Goal: Book appointment/travel/reservation

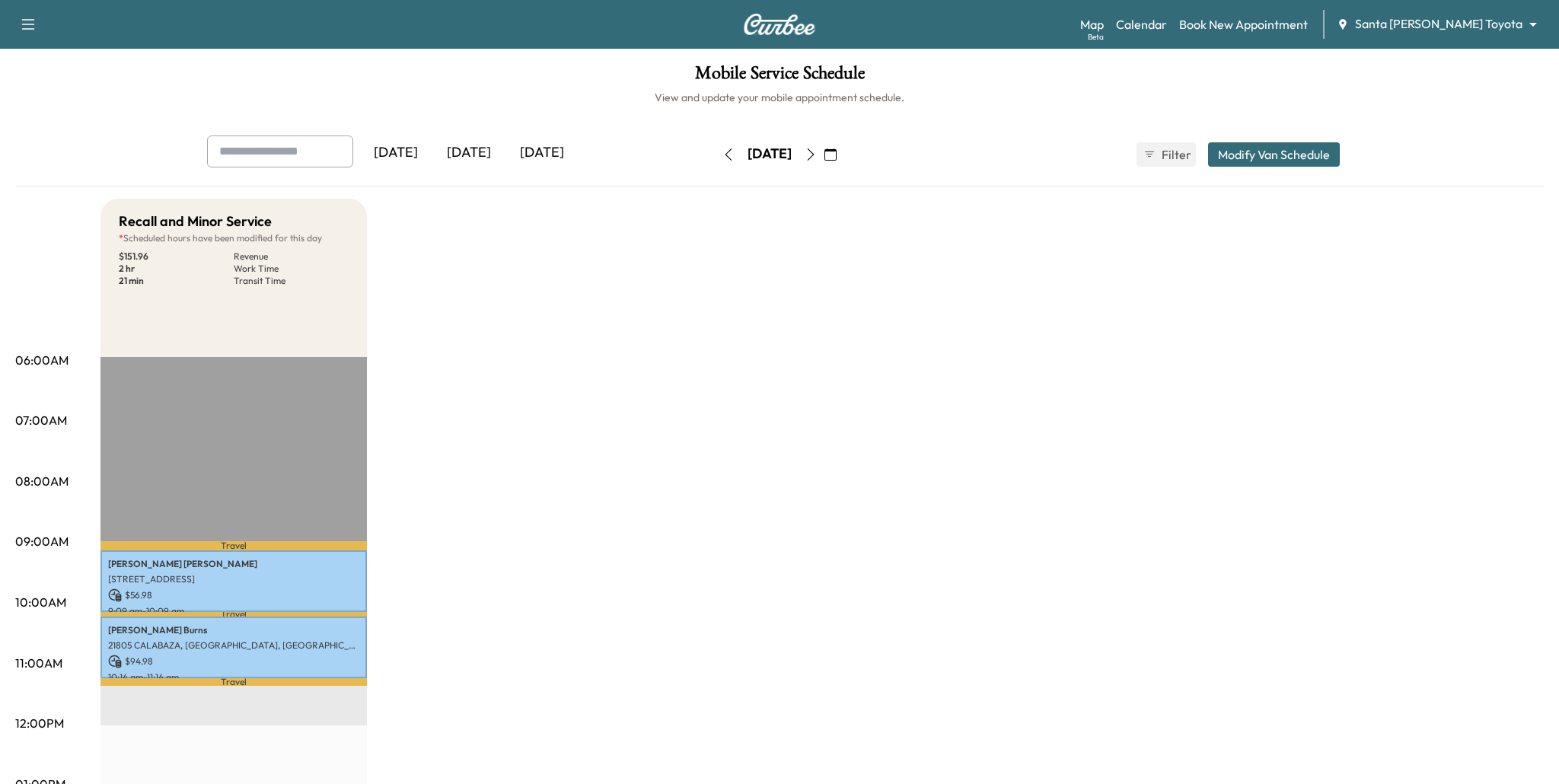
scroll to position [102, 0]
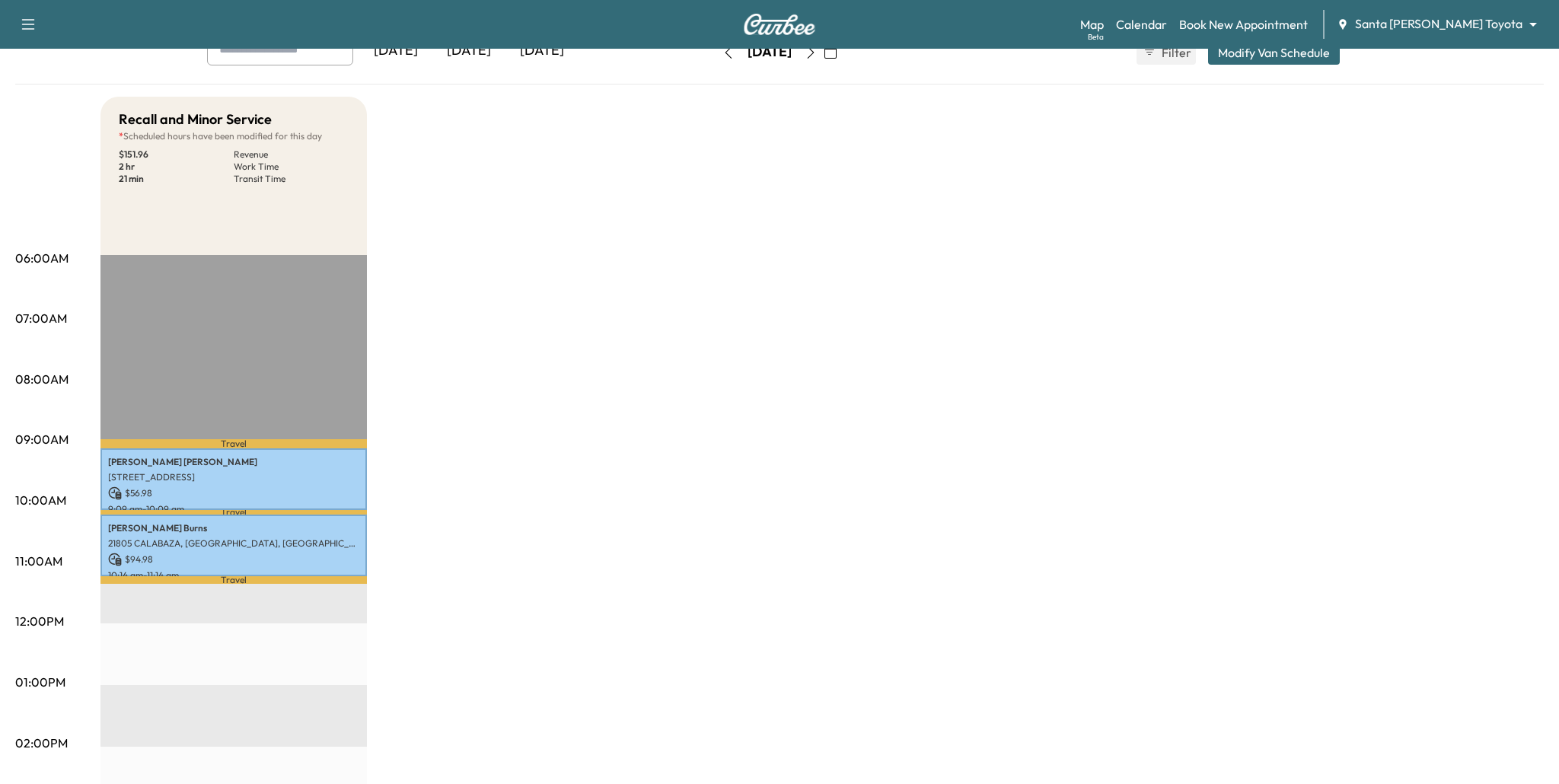
click at [0, 0] on div "Support Log Out Map Beta Calendar Book New Appointment Santa [PERSON_NAME] Toyo…" at bounding box center [780, 576] width 1559 height 1356
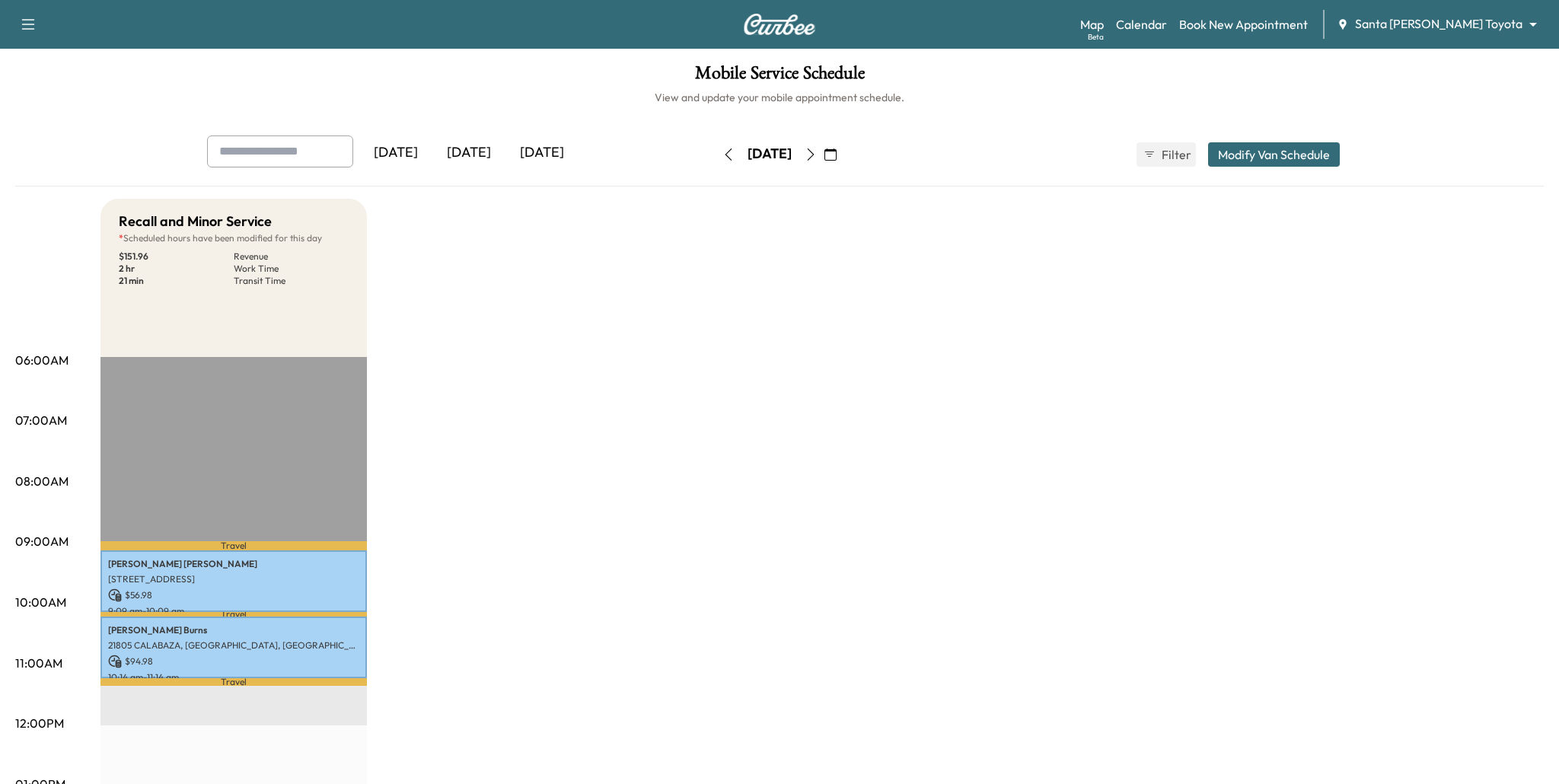
click at [0, 0] on div "Support Log Out Map Beta Calendar Book New Appointment Santa [PERSON_NAME] Toyo…" at bounding box center [780, 25] width 1559 height 49
click at [1167, 26] on link "Calendar" at bounding box center [1142, 24] width 51 height 19
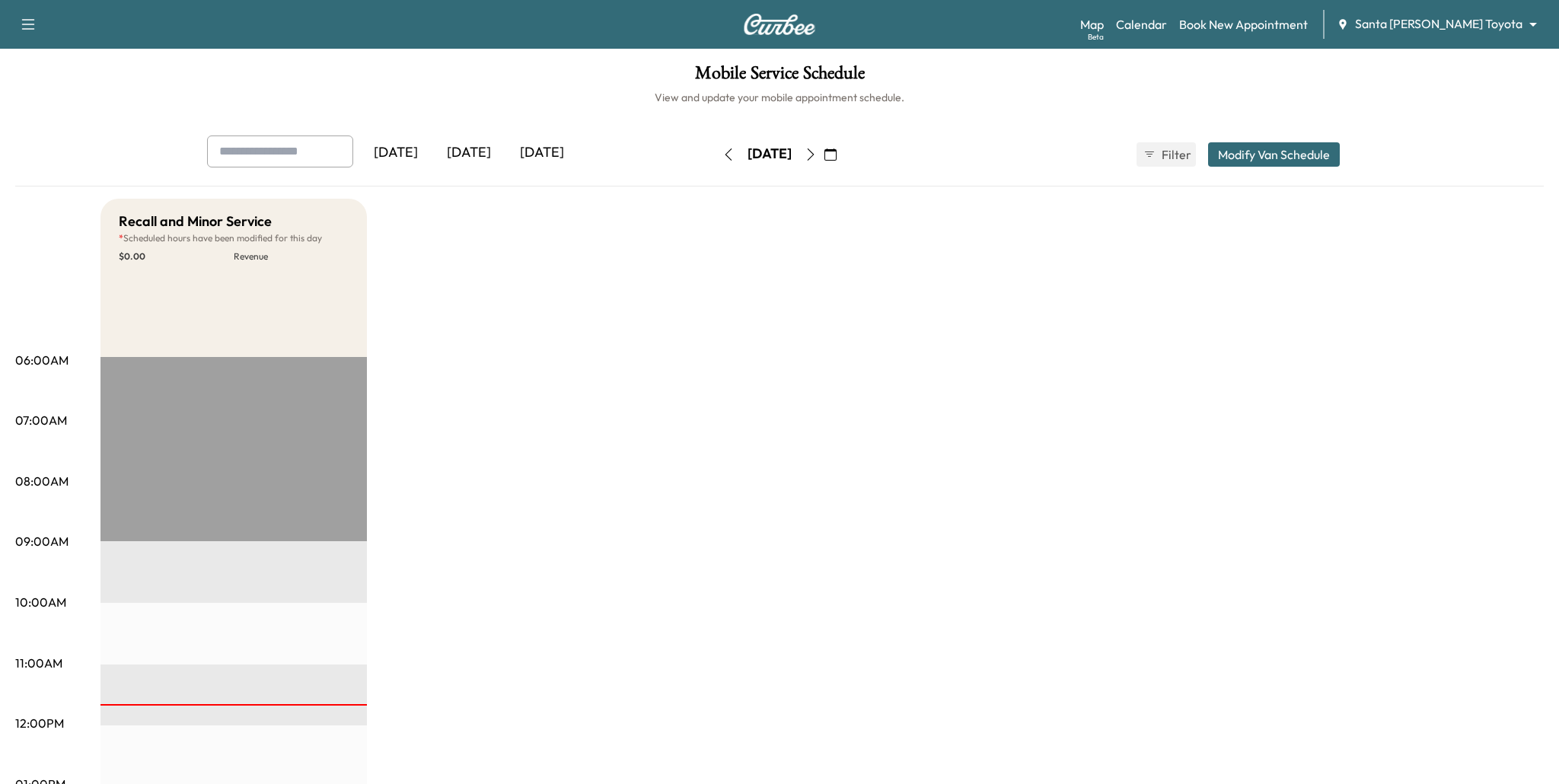
click at [0, 0] on div "Support Log Out Map Beta Calendar Book New Appointment Santa [PERSON_NAME] Toyo…" at bounding box center [780, 678] width 1559 height 1356
click at [1246, 28] on link "Book New Appointment" at bounding box center [1243, 24] width 129 height 19
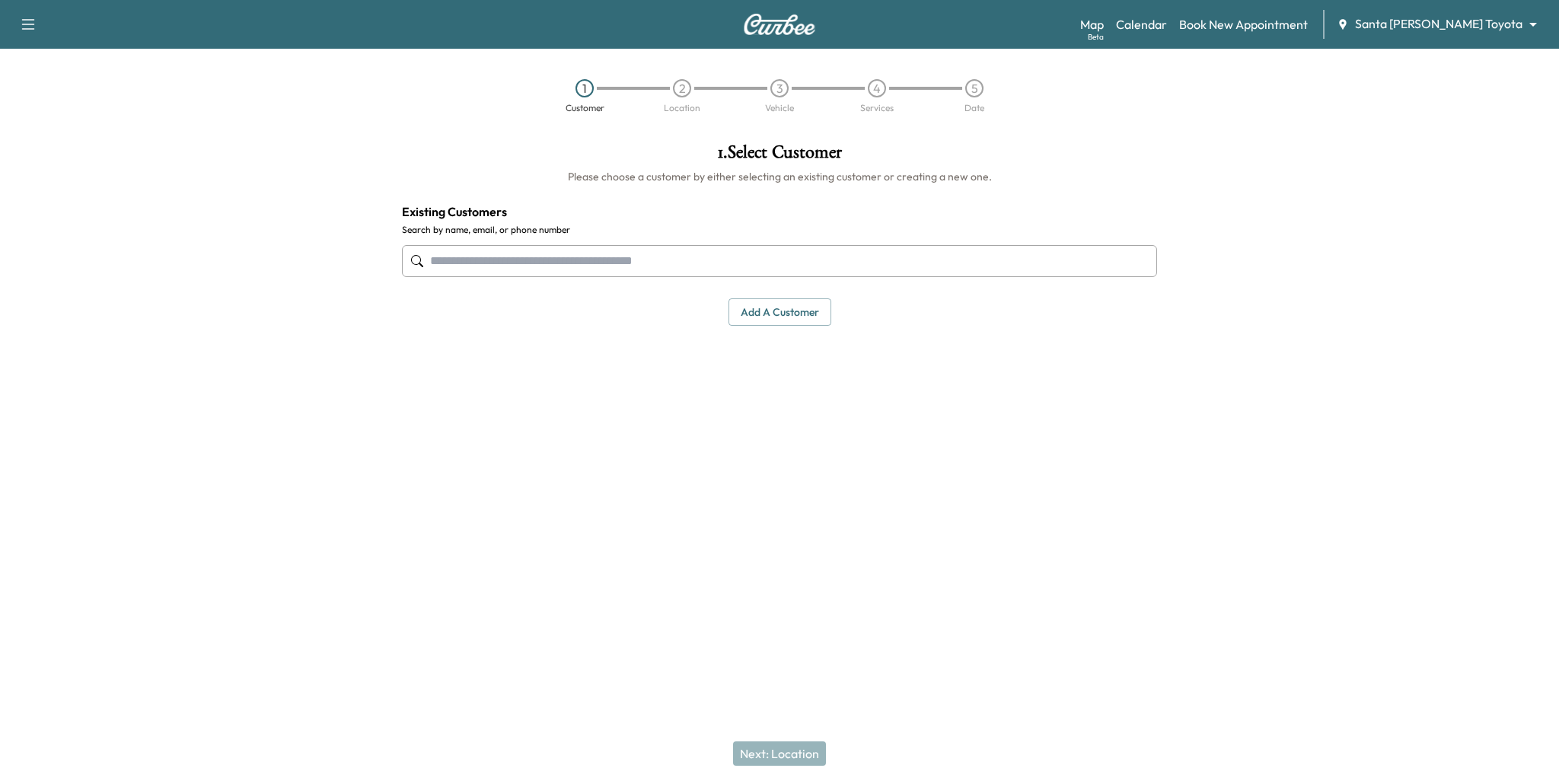
click at [1407, 28] on body "Support Log Out Map Beta Calendar Book New Appointment Santa [PERSON_NAME] Toyo…" at bounding box center [780, 392] width 1559 height 784
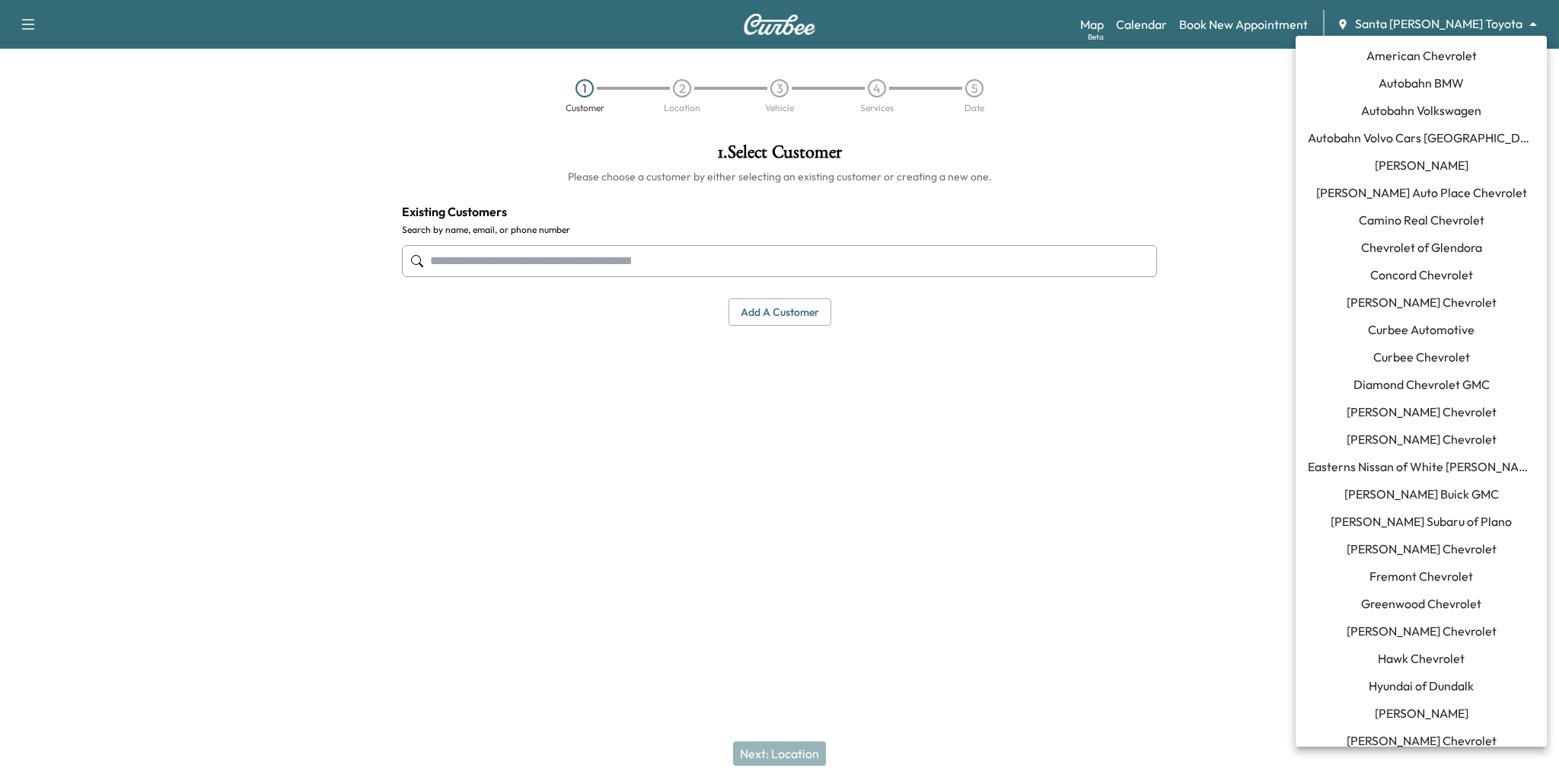
scroll to position [973, 0]
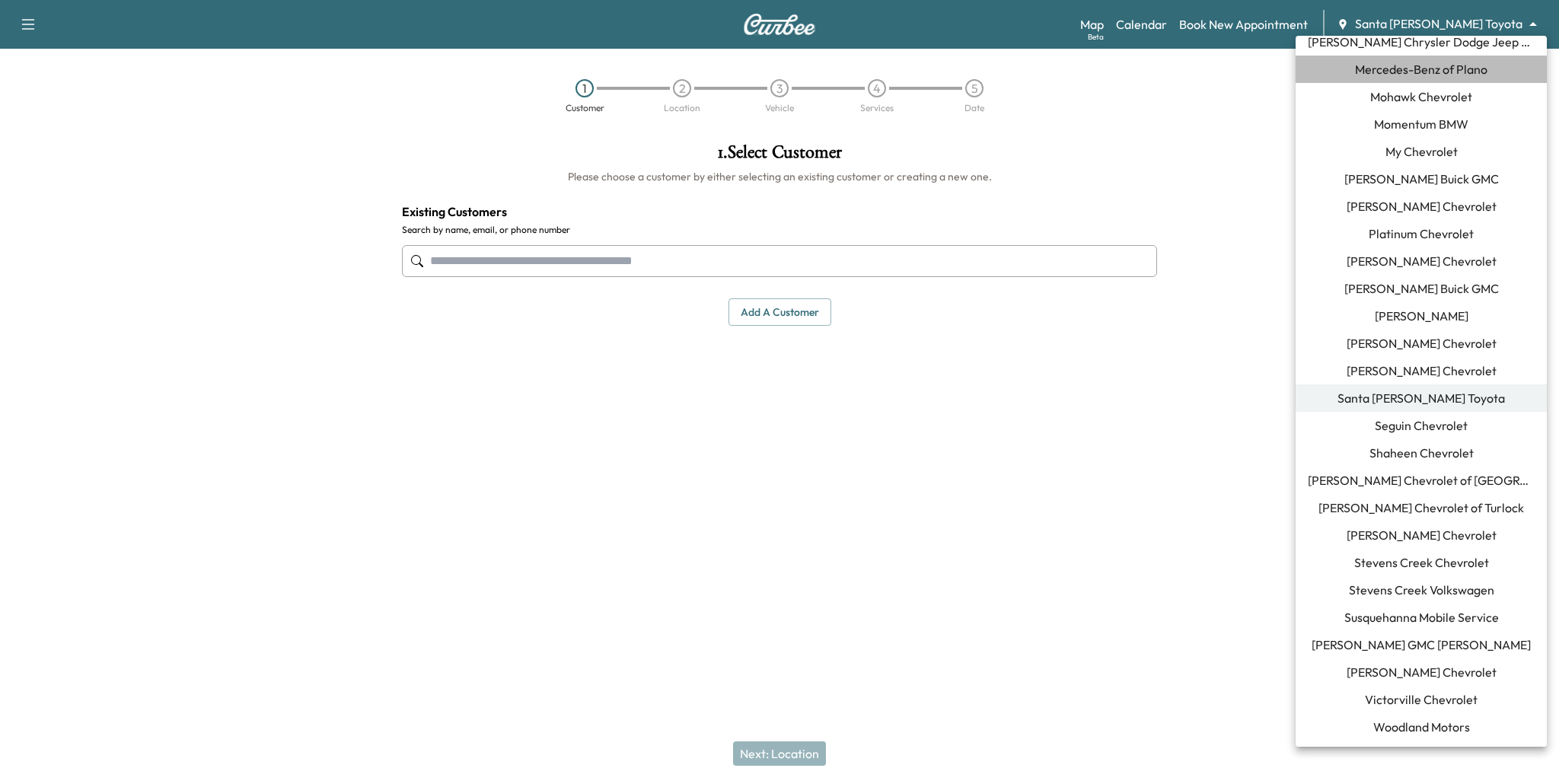
click at [1400, 71] on span "Mercedes-Benz of Plano" at bounding box center [1421, 69] width 133 height 19
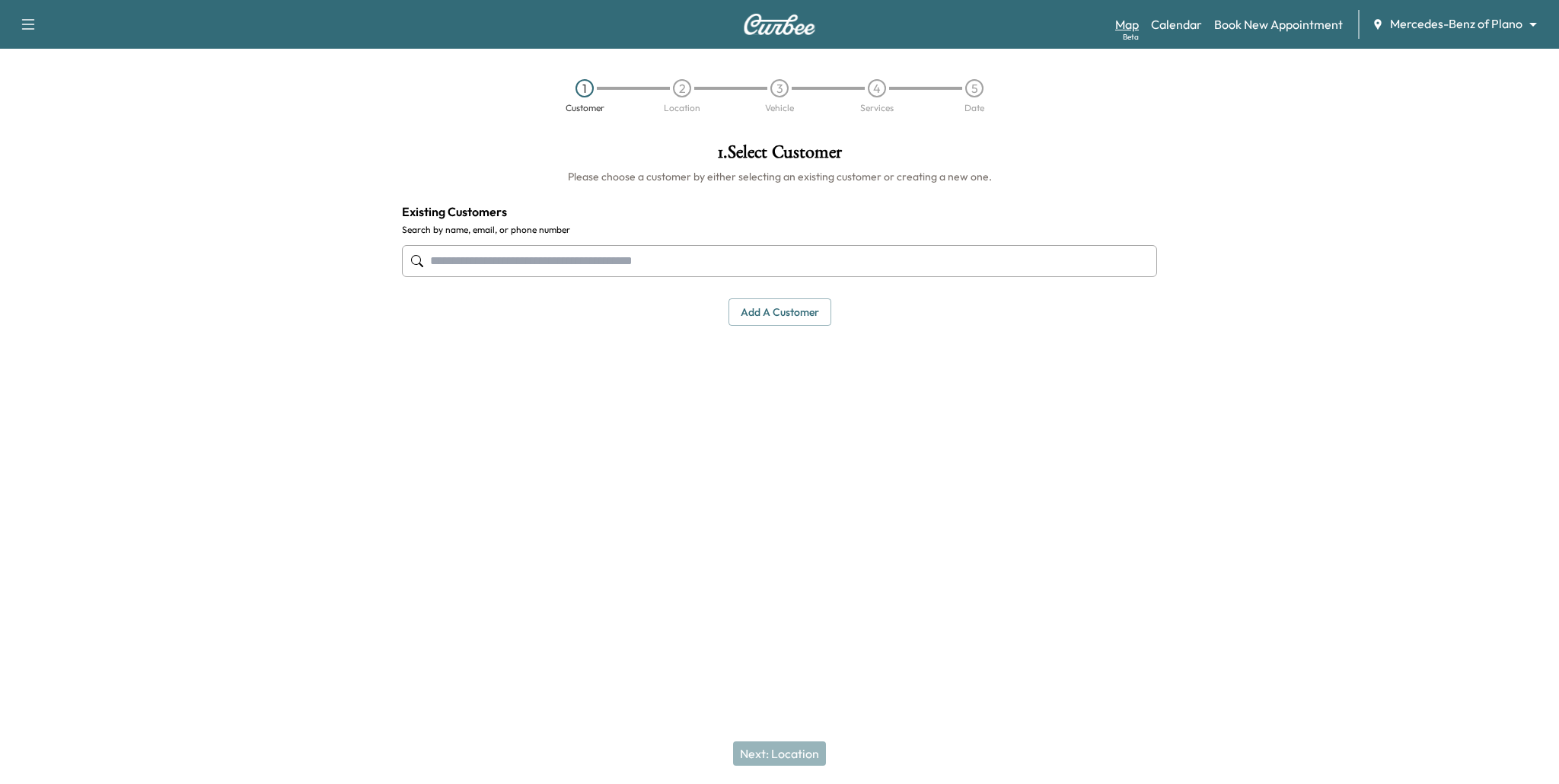
click at [1132, 20] on link "Map Beta" at bounding box center [1127, 24] width 24 height 19
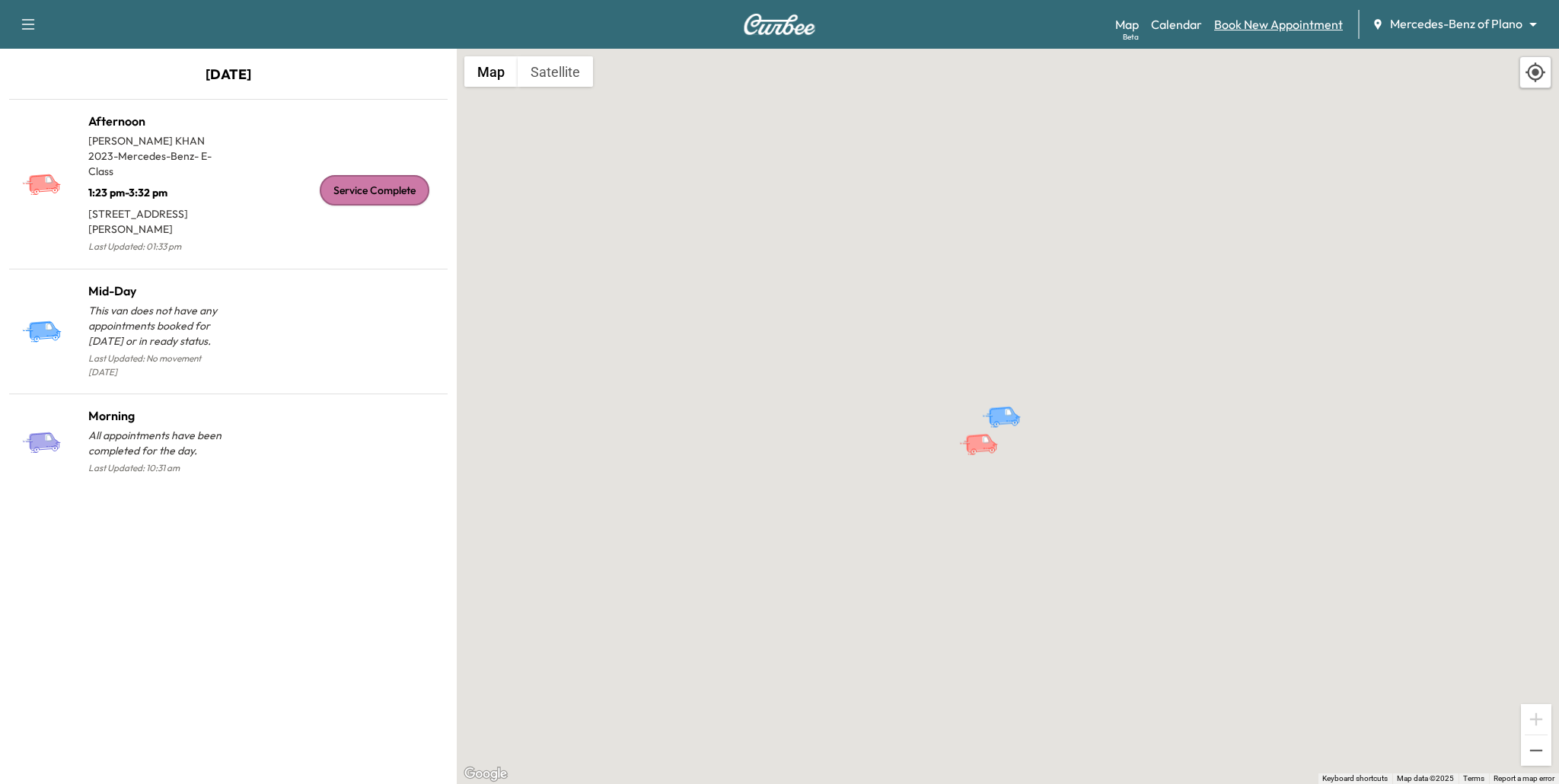
click at [1296, 21] on link "Book New Appointment" at bounding box center [1278, 24] width 129 height 19
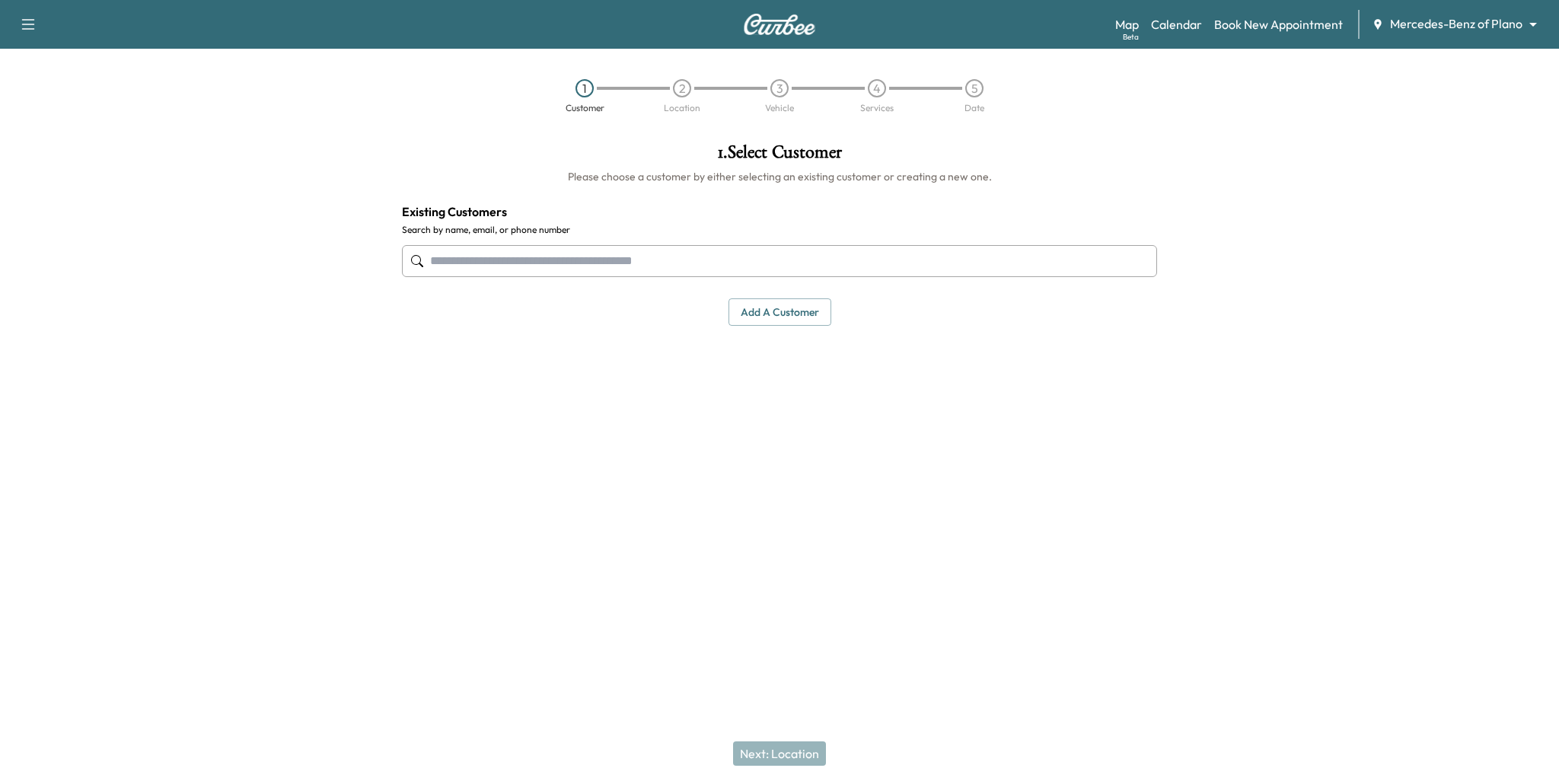
click at [1415, 12] on div "Map Beta Calendar Book New Appointment Mercedes-Benz of Plano ******** ​" at bounding box center [1331, 24] width 432 height 28
click at [1171, 17] on link "Calendar" at bounding box center [1177, 24] width 51 height 19
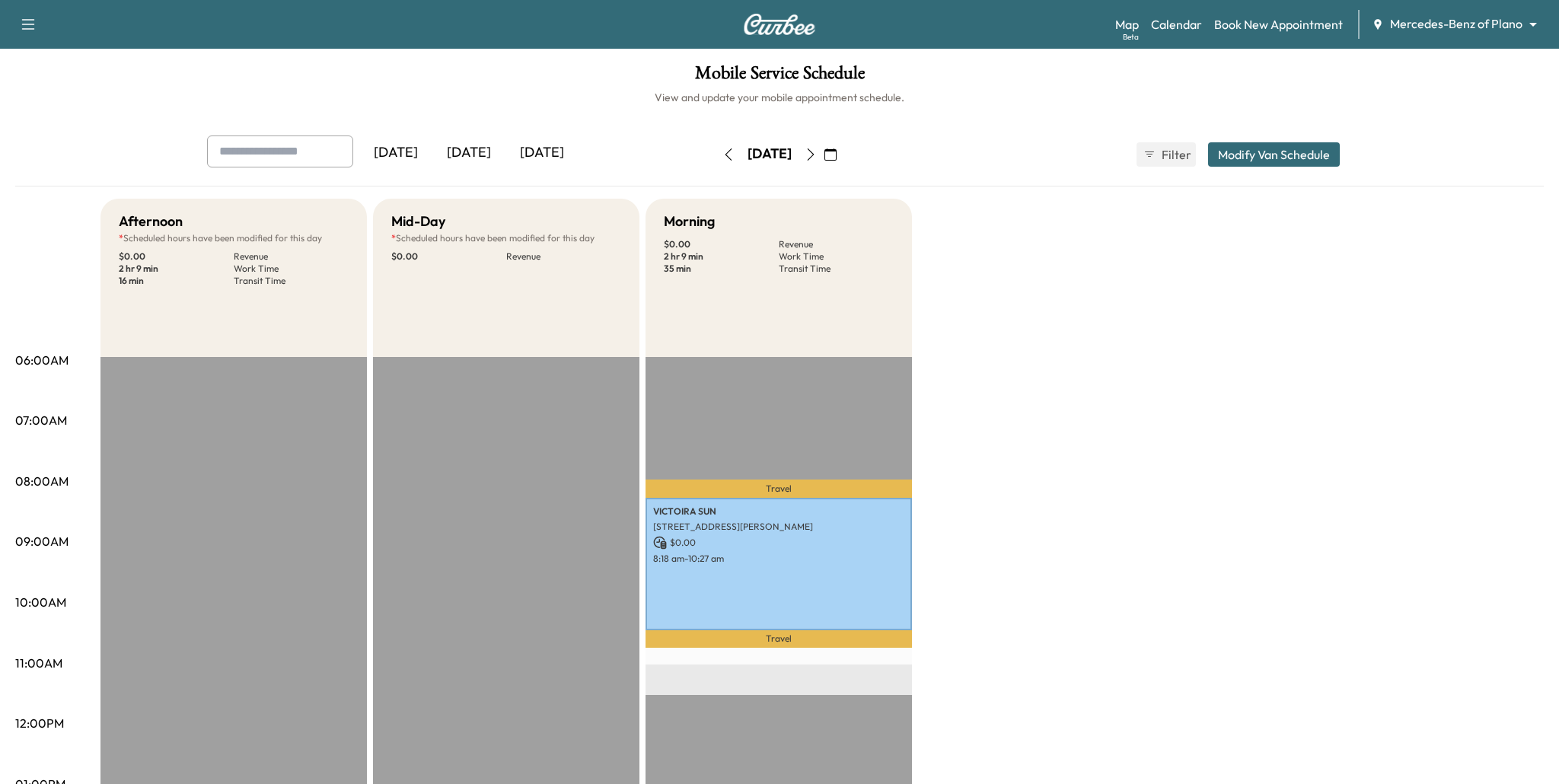
click at [722, 155] on icon "button" at bounding box center [728, 154] width 12 height 12
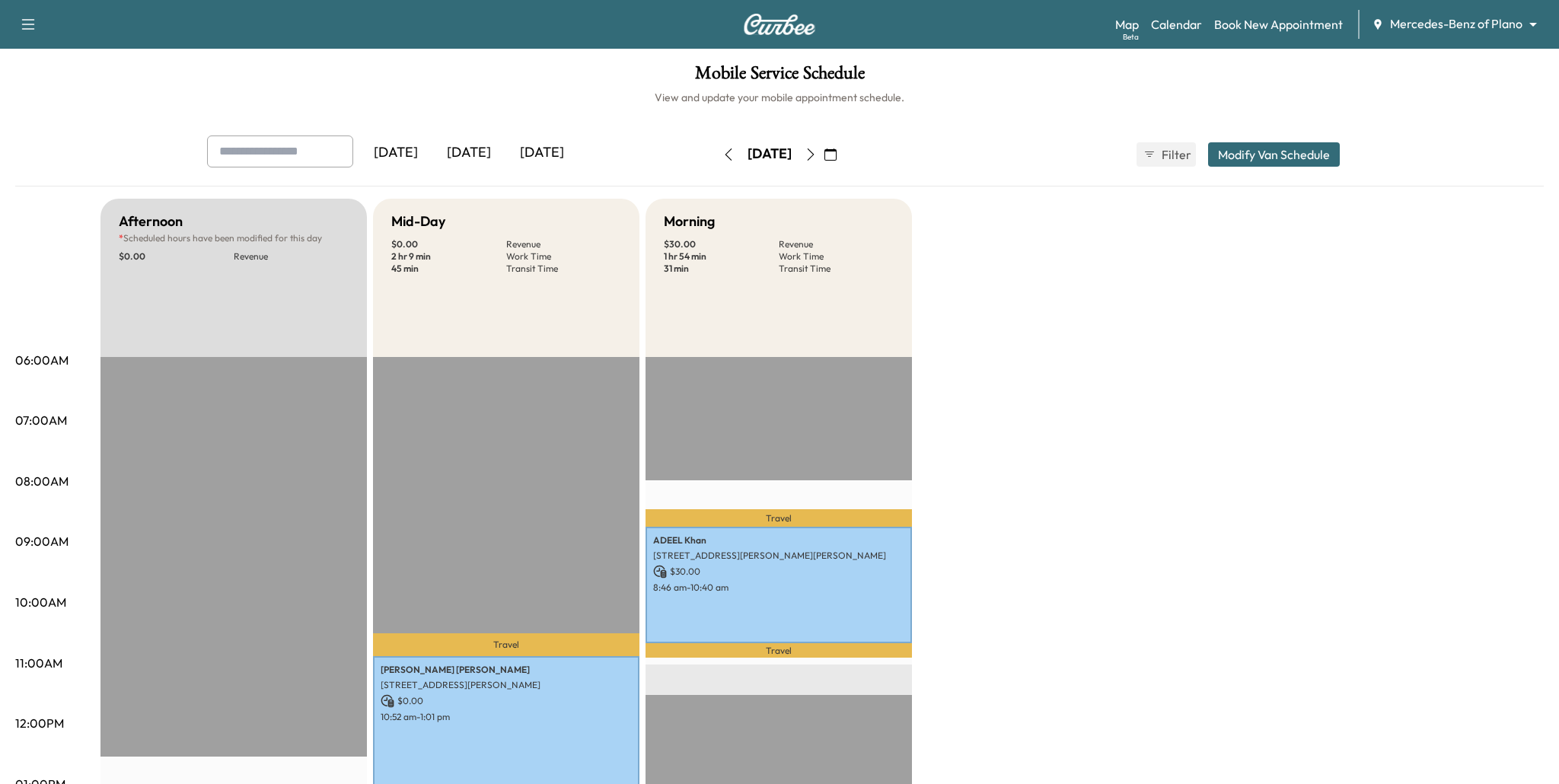
click at [722, 159] on icon "button" at bounding box center [728, 154] width 12 height 12
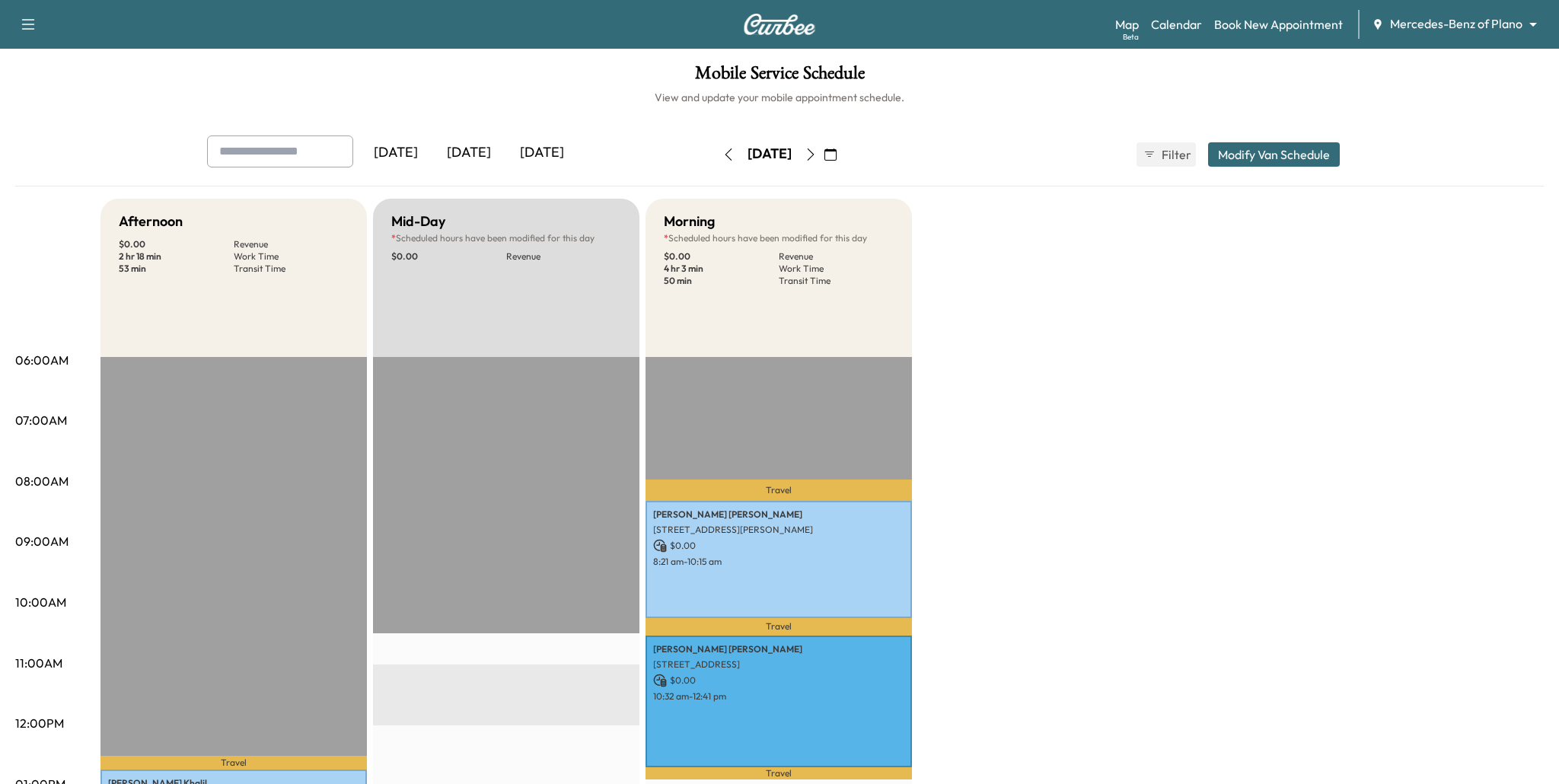
click at [722, 159] on icon "button" at bounding box center [728, 154] width 12 height 12
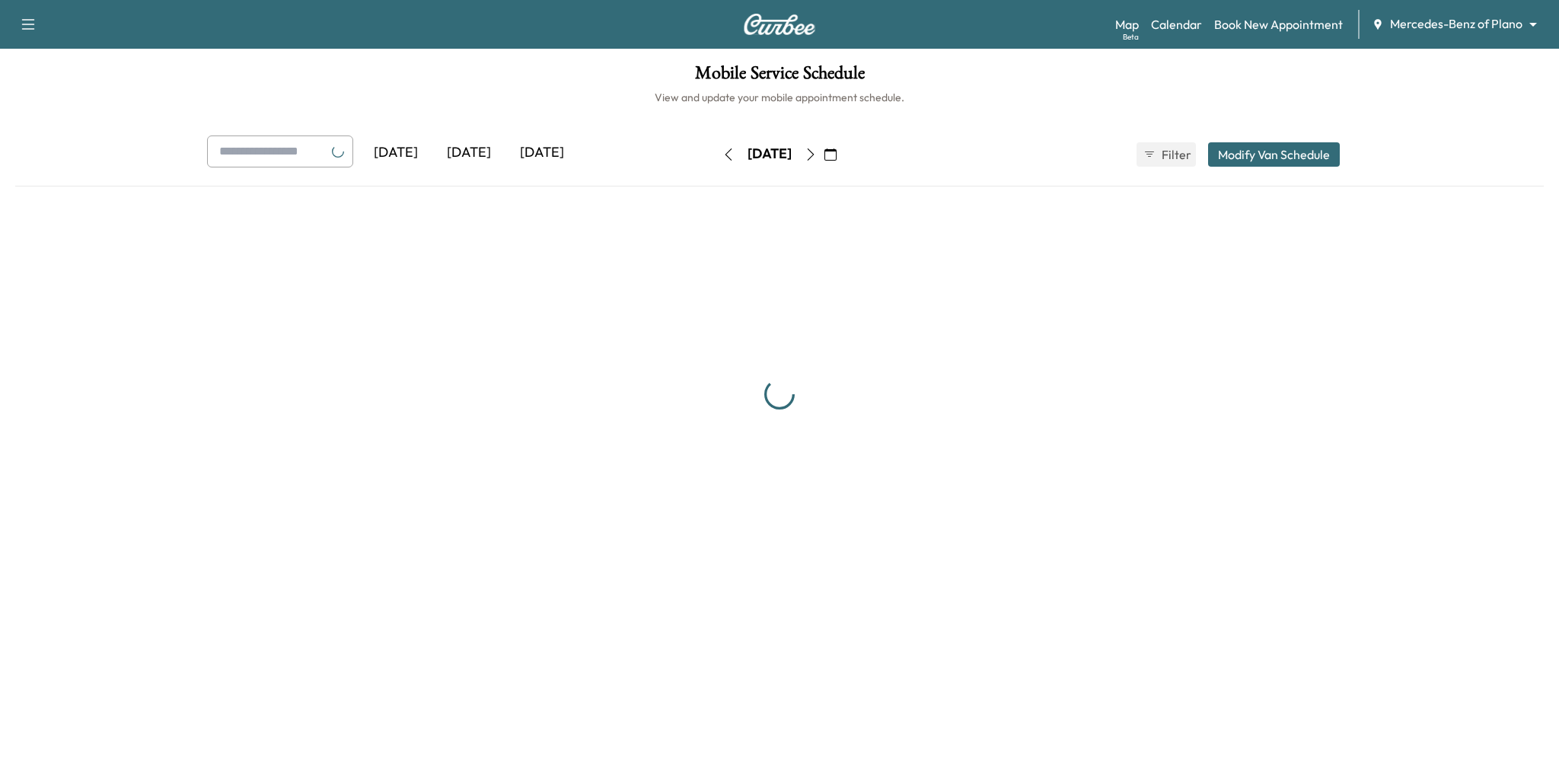
click at [716, 159] on button "button" at bounding box center [728, 154] width 26 height 25
